Goal: Task Accomplishment & Management: Use online tool/utility

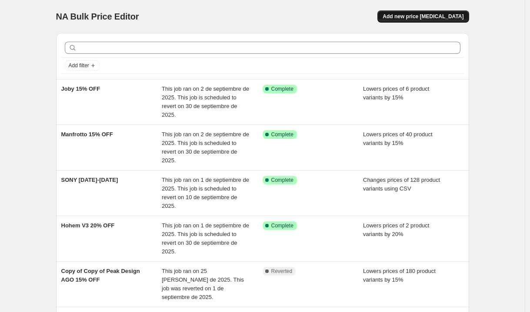
click at [455, 13] on button "Add new price [MEDICAL_DATA]" at bounding box center [422, 16] width 91 height 12
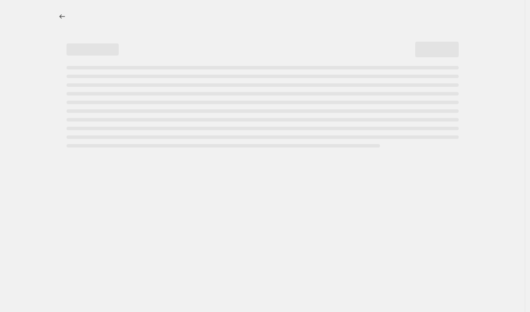
select select "percentage"
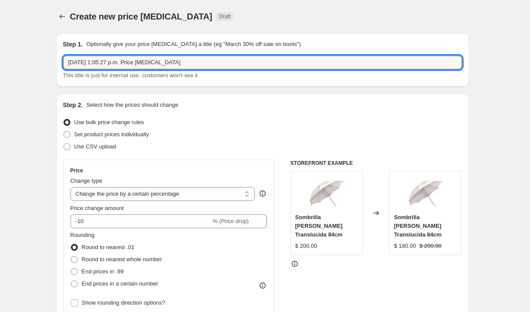
drag, startPoint x: 214, startPoint y: 64, endPoint x: -20, endPoint y: 58, distance: 234.3
click at [0, 58] on html "Home Settings Plans Skip to content Create new price [MEDICAL_DATA]. This page …" at bounding box center [265, 156] width 530 height 312
type input "Savage 10% off - Septiembre"
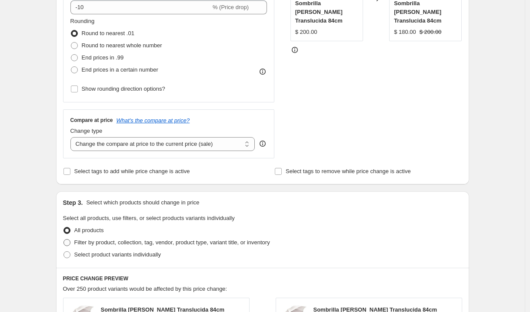
scroll to position [226, 0]
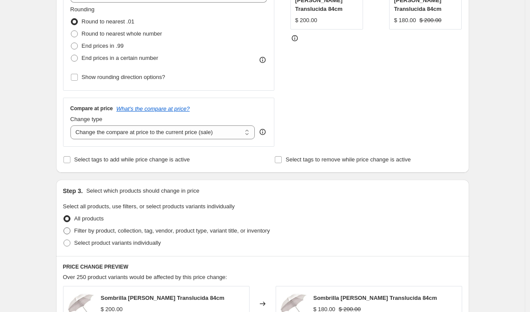
click at [70, 229] on span at bounding box center [66, 231] width 7 height 7
click at [64, 228] on input "Filter by product, collection, tag, vendor, product type, variant title, or inv…" at bounding box center [63, 228] width 0 height 0
radio input "true"
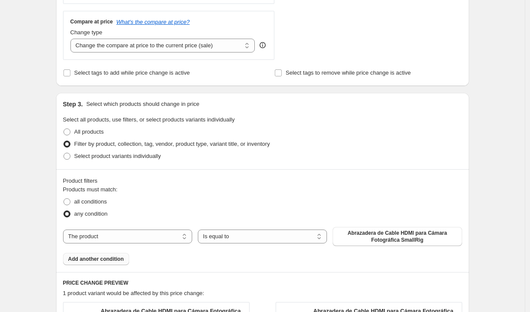
scroll to position [313, 0]
click at [124, 238] on select "The product The product's collection The product's tag The product's vendor The…" at bounding box center [127, 237] width 129 height 14
select select "collection"
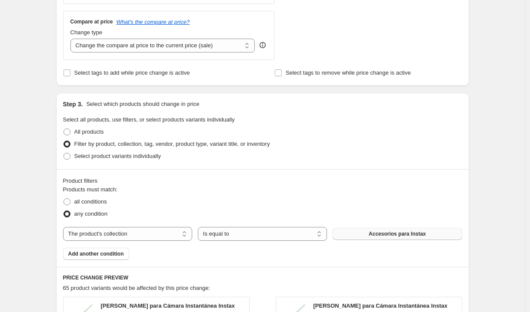
click at [382, 230] on button "Accesorios para Instax" at bounding box center [396, 234] width 129 height 12
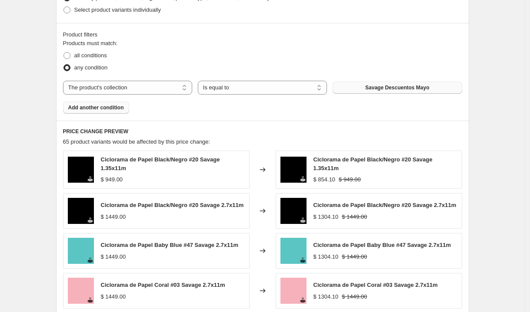
click at [90, 106] on span "Add another condition" at bounding box center [96, 107] width 56 height 7
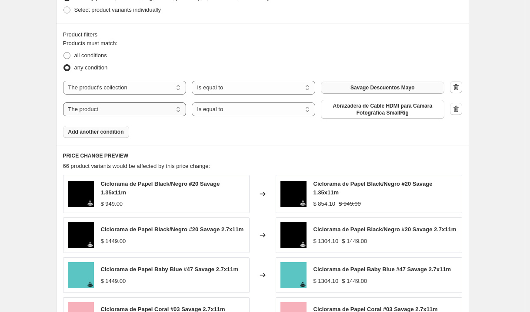
click at [97, 111] on select "The product The product's collection The product's tag The product's vendor The…" at bounding box center [124, 110] width 123 height 14
select select "inventory_quantity"
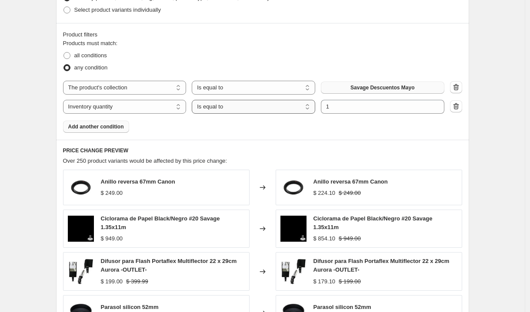
click at [283, 110] on select "Is equal to Is not equal to Is greater than Is less than" at bounding box center [253, 107] width 123 height 14
select select ">"
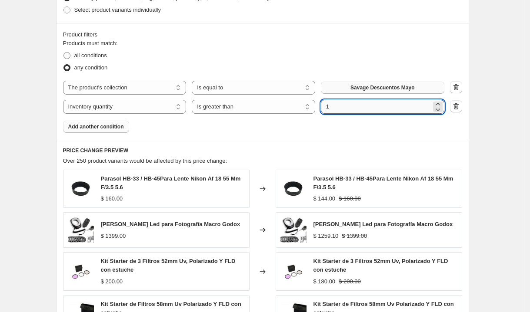
click at [363, 108] on input "1" at bounding box center [376, 107] width 110 height 14
type input "0"
click at [304, 128] on div "Products must match: all conditions any condition The product The product's col…" at bounding box center [262, 86] width 399 height 94
click at [81, 52] on span "all conditions" at bounding box center [90, 55] width 33 height 7
click at [64, 52] on input "all conditions" at bounding box center [63, 52] width 0 height 0
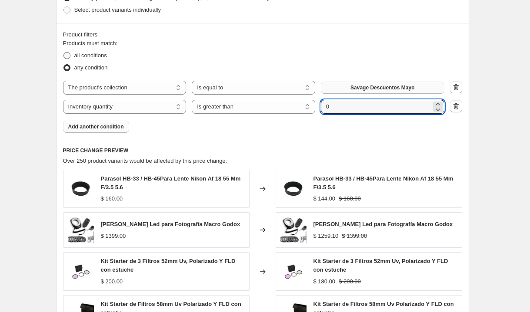
radio input "true"
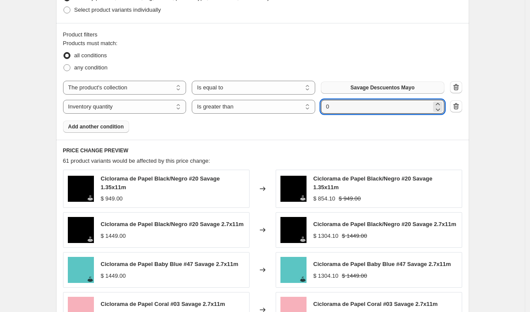
click at [245, 129] on div "Products must match: all conditions any condition The product The product's col…" at bounding box center [262, 86] width 399 height 94
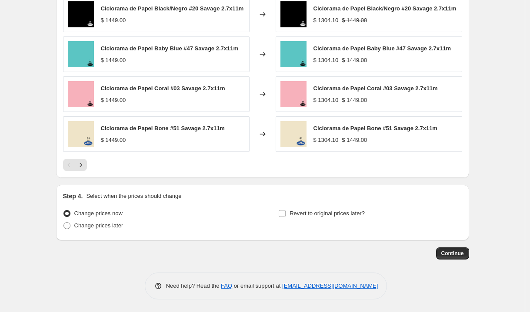
scroll to position [679, 0]
click at [288, 214] on label "Revert to original prices later?" at bounding box center [321, 213] width 86 height 12
click at [285, 214] on input "Revert to original prices later?" at bounding box center [282, 213] width 7 height 7
checkbox input "true"
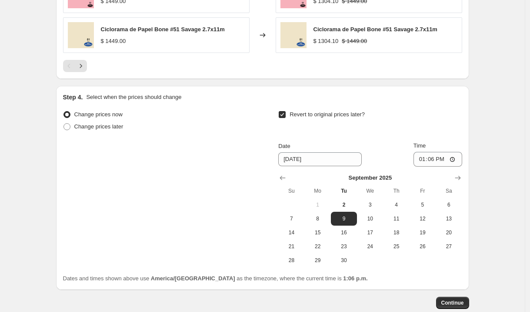
scroll to position [827, 0]
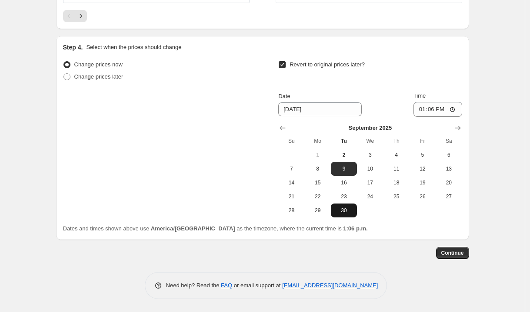
click at [348, 215] on button "30" at bounding box center [344, 211] width 26 height 14
type input "[DATE]"
drag, startPoint x: 421, startPoint y: 114, endPoint x: 418, endPoint y: 110, distance: 4.9
click at [421, 114] on input "13:06" at bounding box center [437, 109] width 49 height 15
type input "23:59"
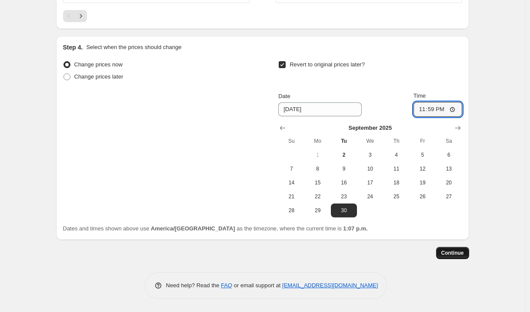
click at [455, 253] on span "Continue" at bounding box center [452, 253] width 23 height 7
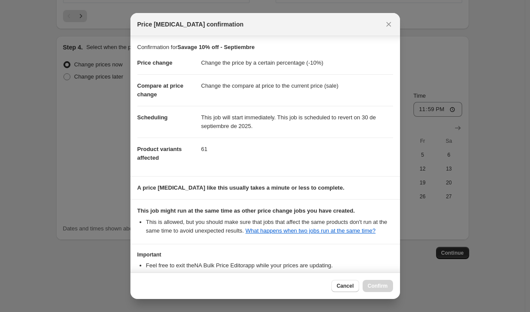
scroll to position [71, 0]
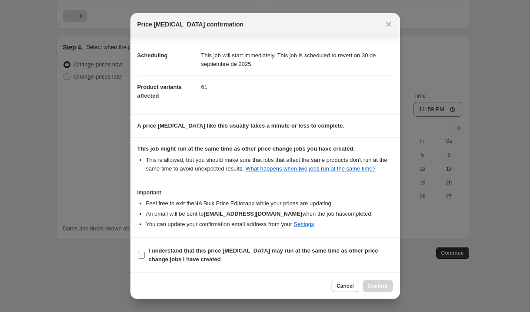
click at [143, 255] on input "I understand that this price [MEDICAL_DATA] may run at the same time as other p…" at bounding box center [141, 255] width 7 height 7
checkbox input "true"
click at [377, 288] on span "Confirm" at bounding box center [378, 286] width 20 height 7
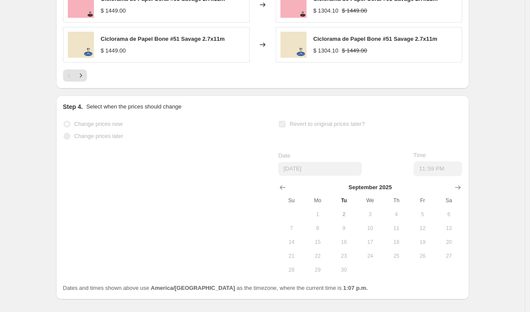
scroll to position [850, 0]
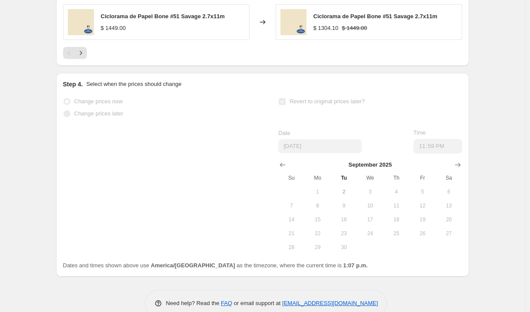
select select "percentage"
select select "collection"
select select "inventory_quantity"
select select ">"
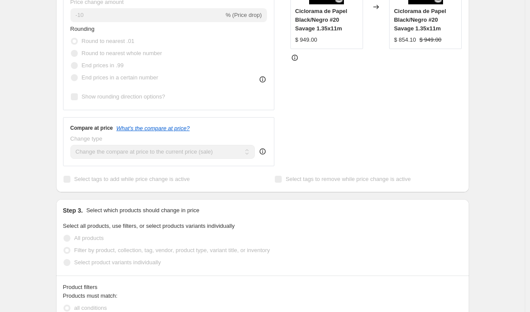
scroll to position [0, 0]
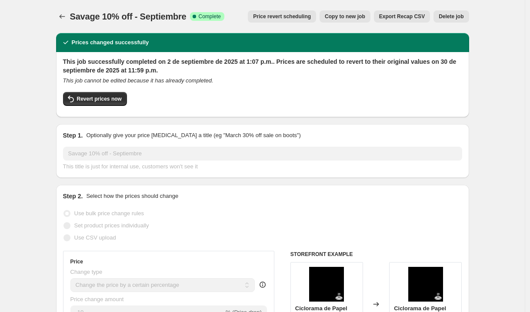
click at [307, 14] on span "Price revert scheduling" at bounding box center [282, 16] width 58 height 7
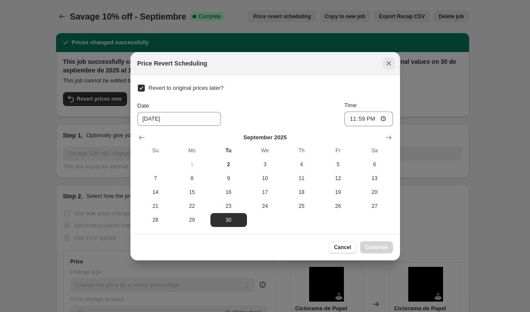
click at [388, 63] on icon "Close" at bounding box center [388, 63] width 5 height 5
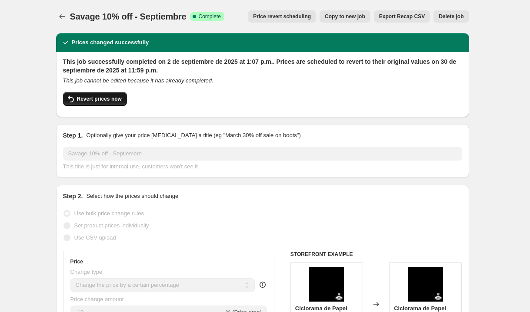
click at [125, 103] on button "Revert prices now" at bounding box center [95, 99] width 64 height 14
checkbox input "false"
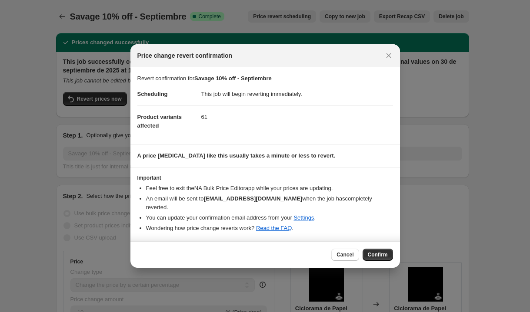
click at [383, 252] on span "Confirm" at bounding box center [378, 255] width 20 height 7
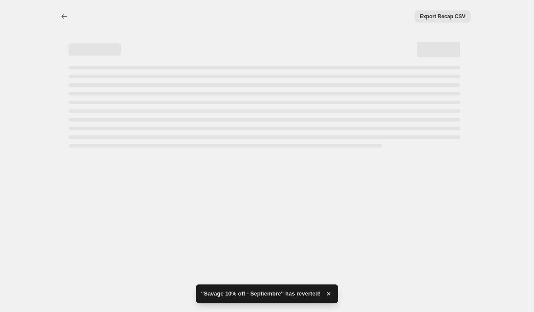
select select "percentage"
select select "collection"
select select "inventory_quantity"
select select ">"
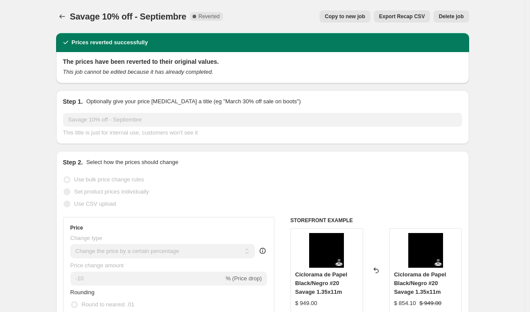
click at [359, 13] on button "Copy to new job" at bounding box center [344, 16] width 51 height 12
select select "percentage"
select select "collection"
select select "inventory_quantity"
select select ">"
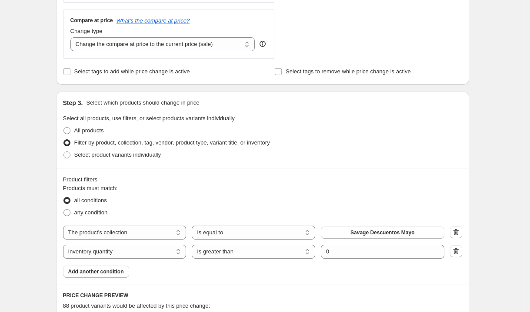
scroll to position [367, 0]
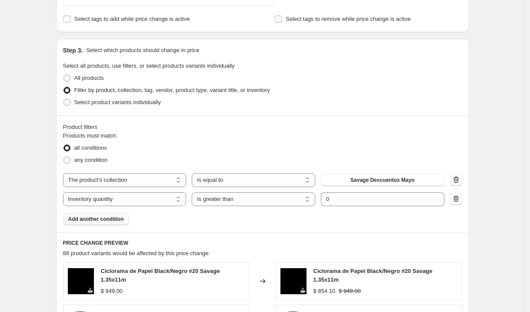
click at [96, 219] on span "Add another condition" at bounding box center [96, 219] width 56 height 7
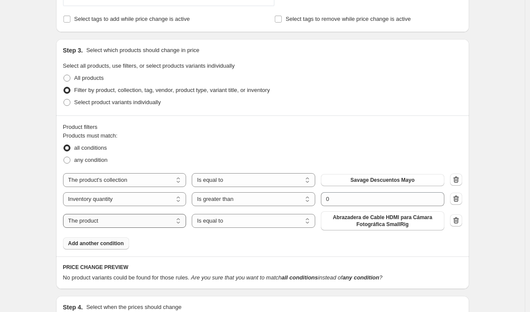
click at [99, 219] on select "The product The product's collection The product's tag The product's vendor The…" at bounding box center [124, 221] width 123 height 14
select select "product_type"
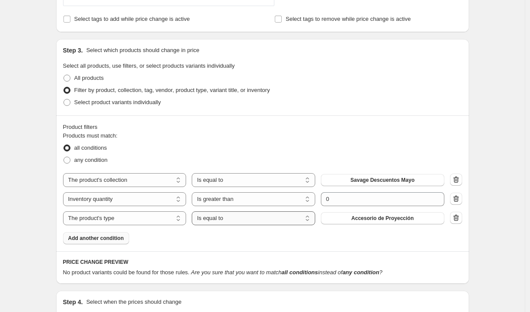
click at [242, 221] on select "Is equal to Is not equal to" at bounding box center [253, 219] width 123 height 14
select select "not_equal"
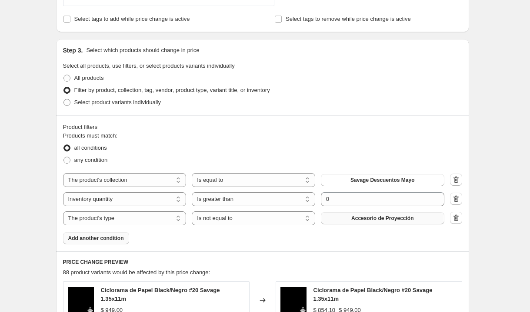
click at [370, 218] on span "Accesorio de Proyección" at bounding box center [382, 218] width 62 height 7
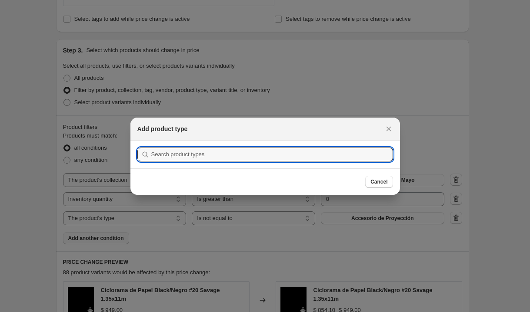
click at [252, 169] on div "Cancel" at bounding box center [264, 182] width 269 height 27
click at [242, 156] on input ":r7h:" at bounding box center [272, 155] width 242 height 14
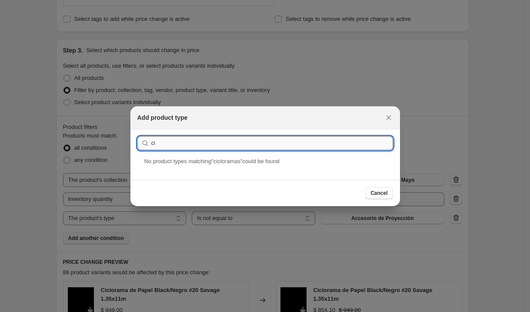
type input "c"
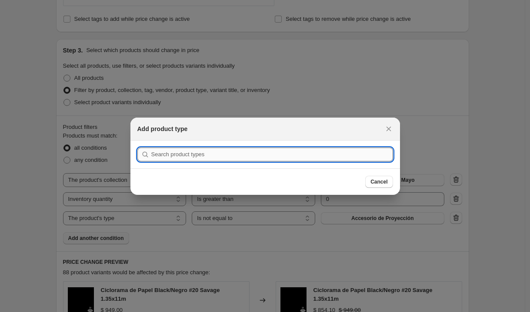
click at [190, 159] on input ":r7h:" at bounding box center [272, 155] width 242 height 14
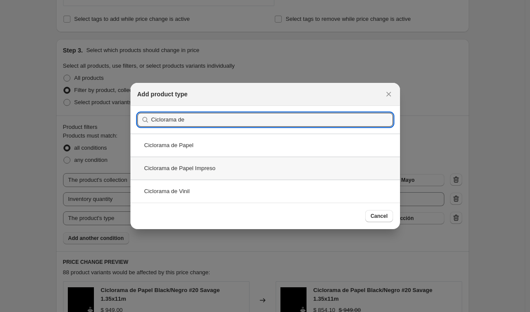
type input "Ciclorama de"
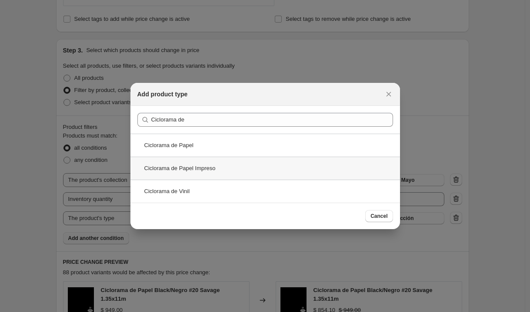
click at [194, 166] on div "Ciclorama de Papel Impreso" at bounding box center [264, 168] width 269 height 23
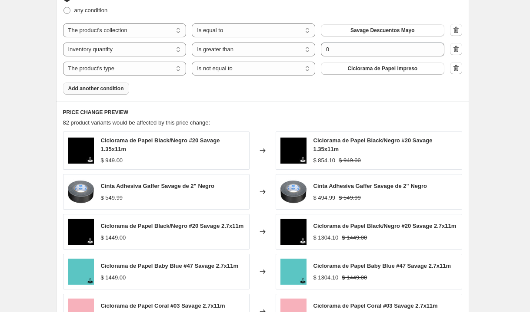
scroll to position [698, 0]
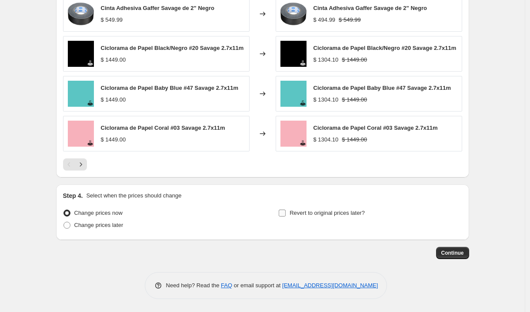
click at [283, 213] on input "Revert to original prices later?" at bounding box center [282, 213] width 7 height 7
checkbox input "true"
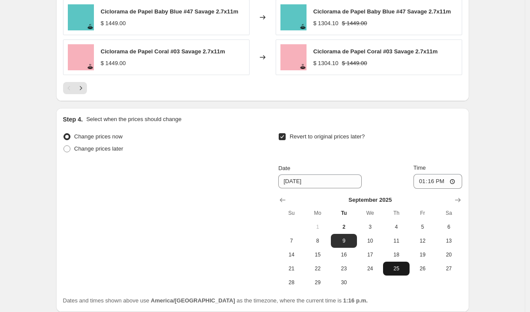
scroll to position [820, 0]
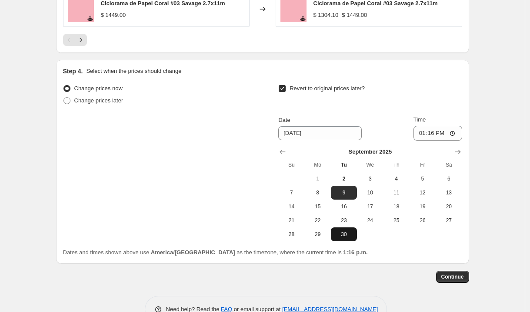
click at [352, 238] on span "30" at bounding box center [343, 234] width 19 height 7
type input "[DATE]"
click at [419, 136] on input "13:16" at bounding box center [437, 133] width 49 height 15
type input "23:59"
click at [129, 166] on div "Change prices now Change prices later Revert to original prices later? Date [DA…" at bounding box center [262, 162] width 399 height 159
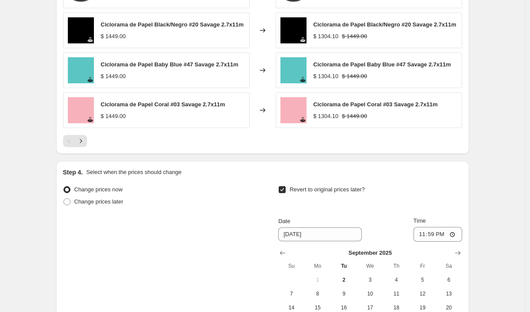
scroll to position [846, 0]
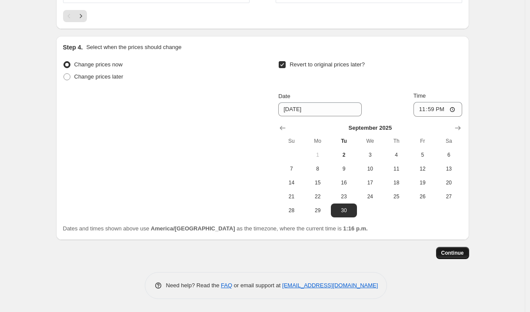
click at [460, 256] on span "Continue" at bounding box center [452, 253] width 23 height 7
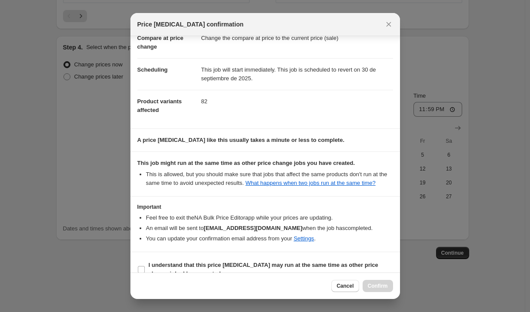
scroll to position [71, 0]
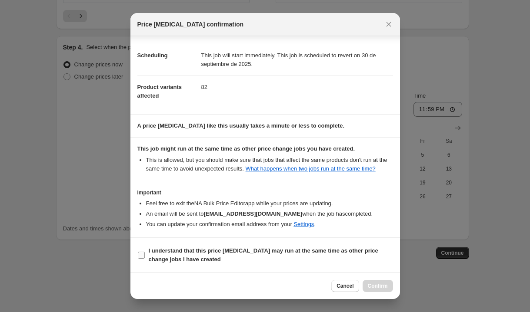
click at [143, 255] on input "I understand that this price [MEDICAL_DATA] may run at the same time as other p…" at bounding box center [141, 255] width 7 height 7
checkbox input "true"
click at [374, 289] on span "Confirm" at bounding box center [378, 286] width 20 height 7
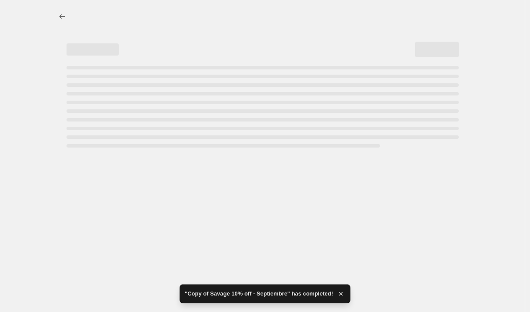
select select "percentage"
select select "collection"
select select "inventory_quantity"
select select ">"
select select "product_type"
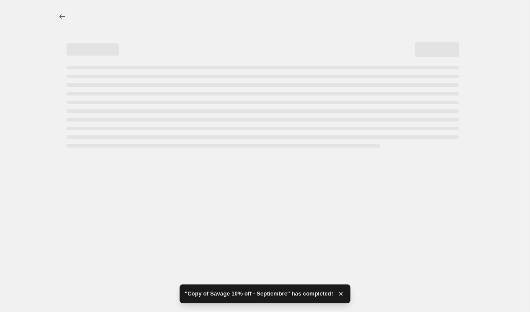
select select "not_equal"
